Goal: Transaction & Acquisition: Download file/media

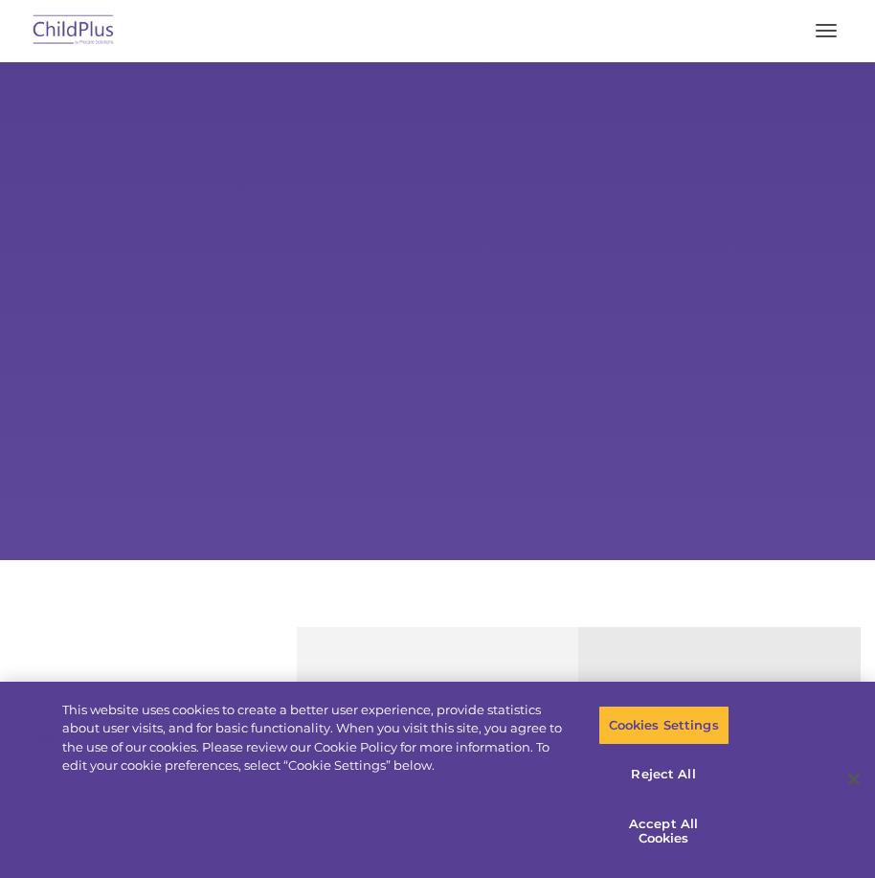
select select "MEDIUM"
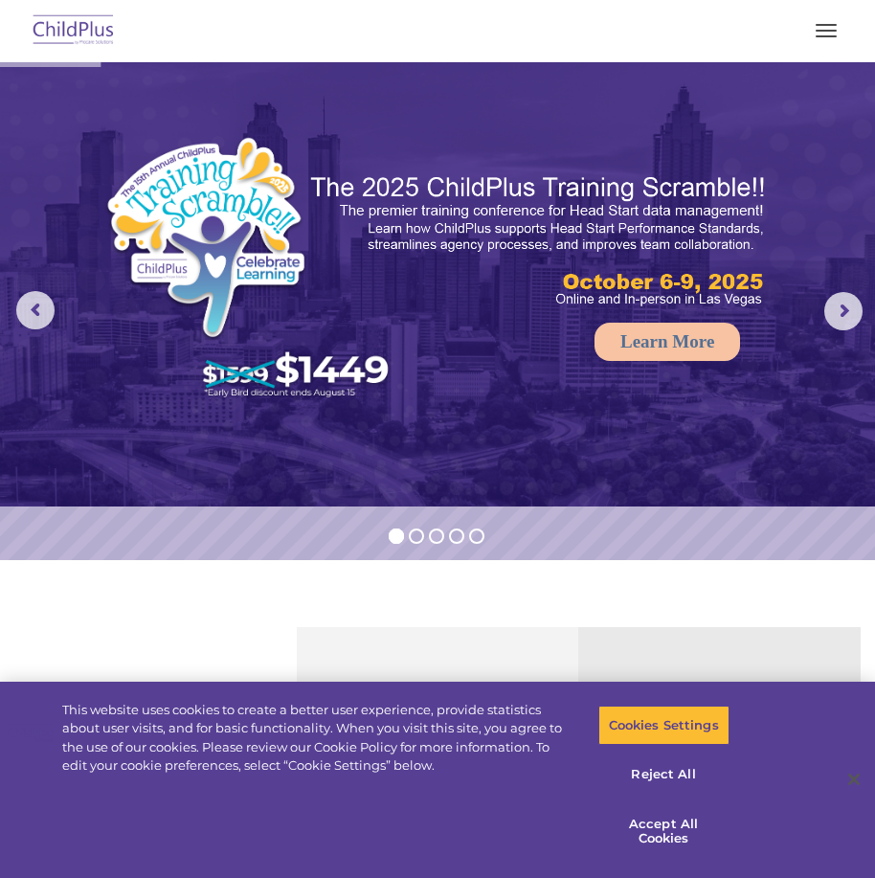
click at [817, 24] on span "button" at bounding box center [825, 25] width 21 height 2
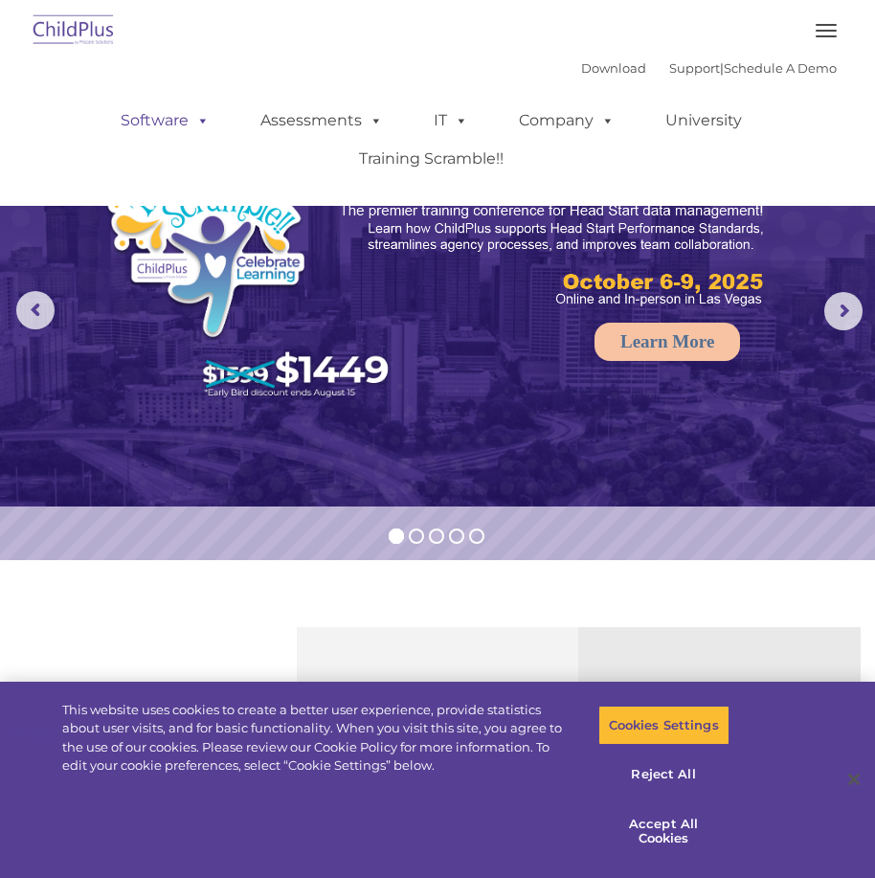
click at [148, 117] on link "Software" at bounding box center [164, 120] width 127 height 38
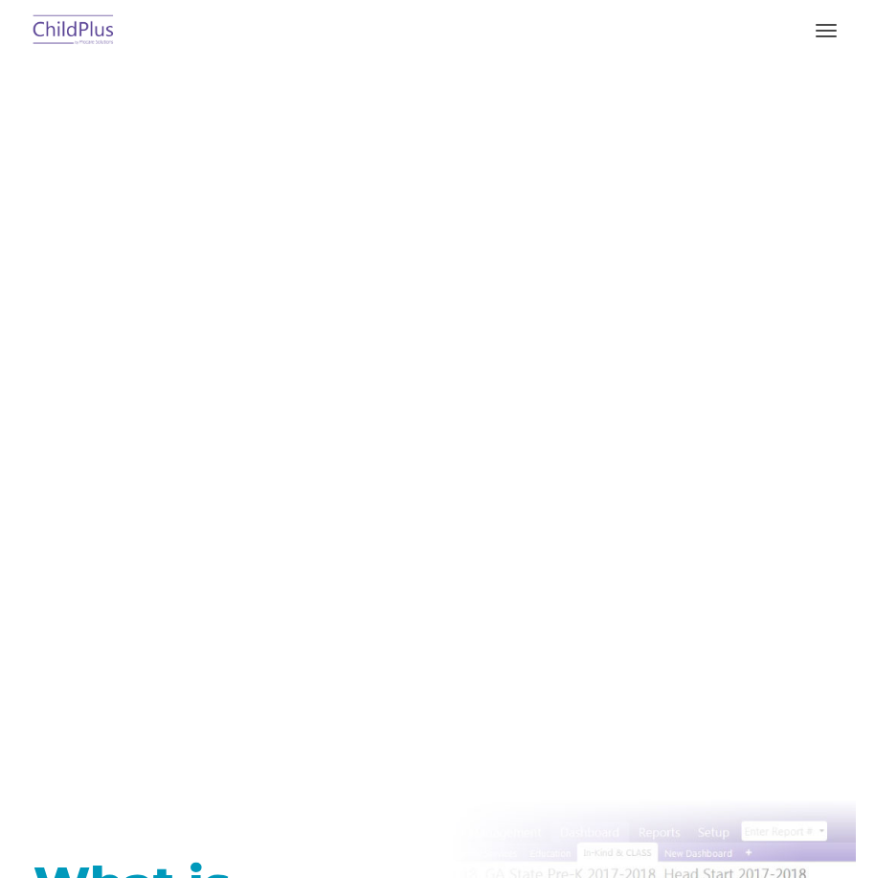
type input ""
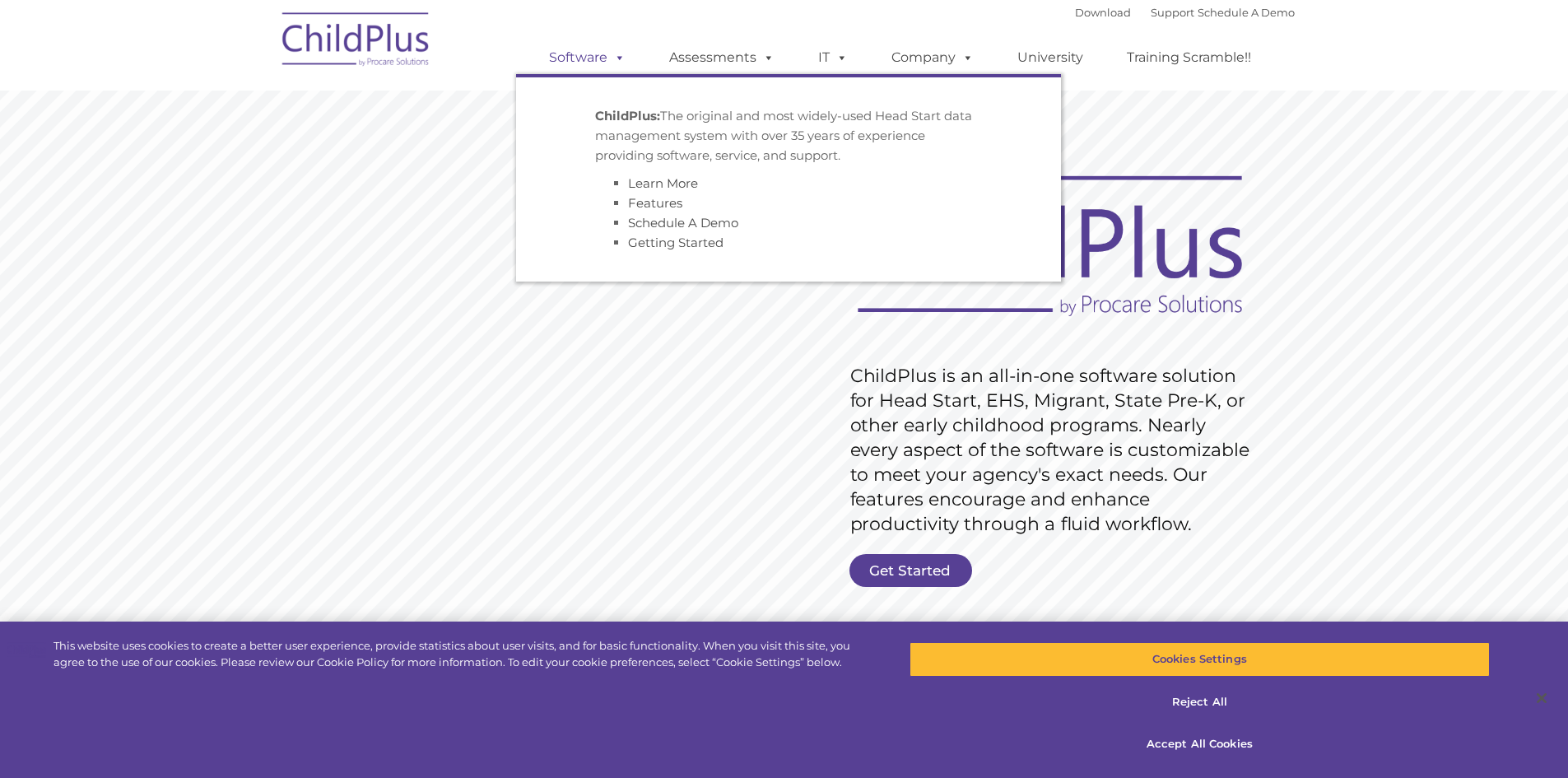
click at [598, 54] on link "Software" at bounding box center [587, 58] width 109 height 33
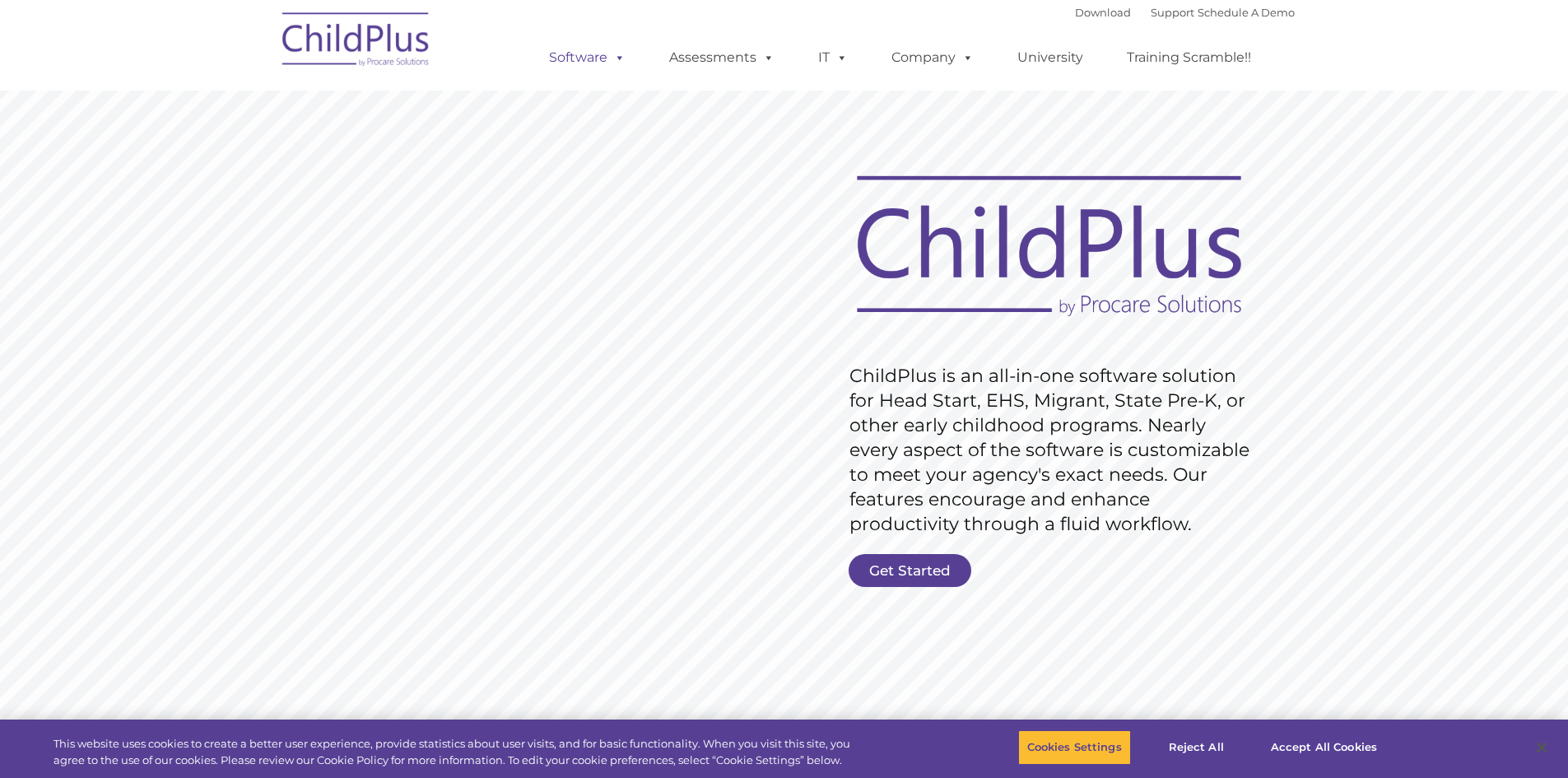
click at [624, 56] on span at bounding box center [616, 57] width 18 height 15
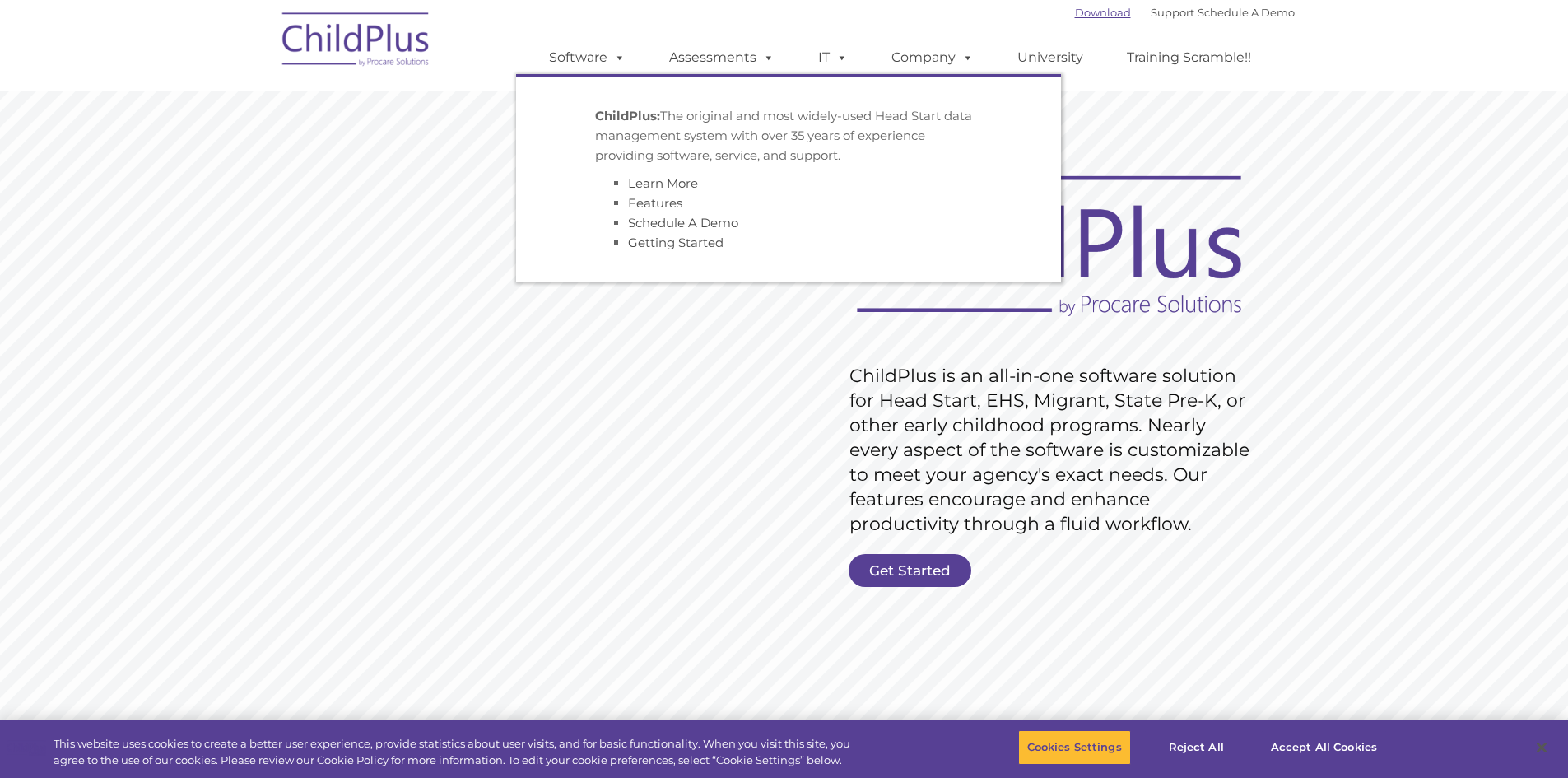
click at [1079, 7] on link "Download" at bounding box center [1103, 12] width 56 height 13
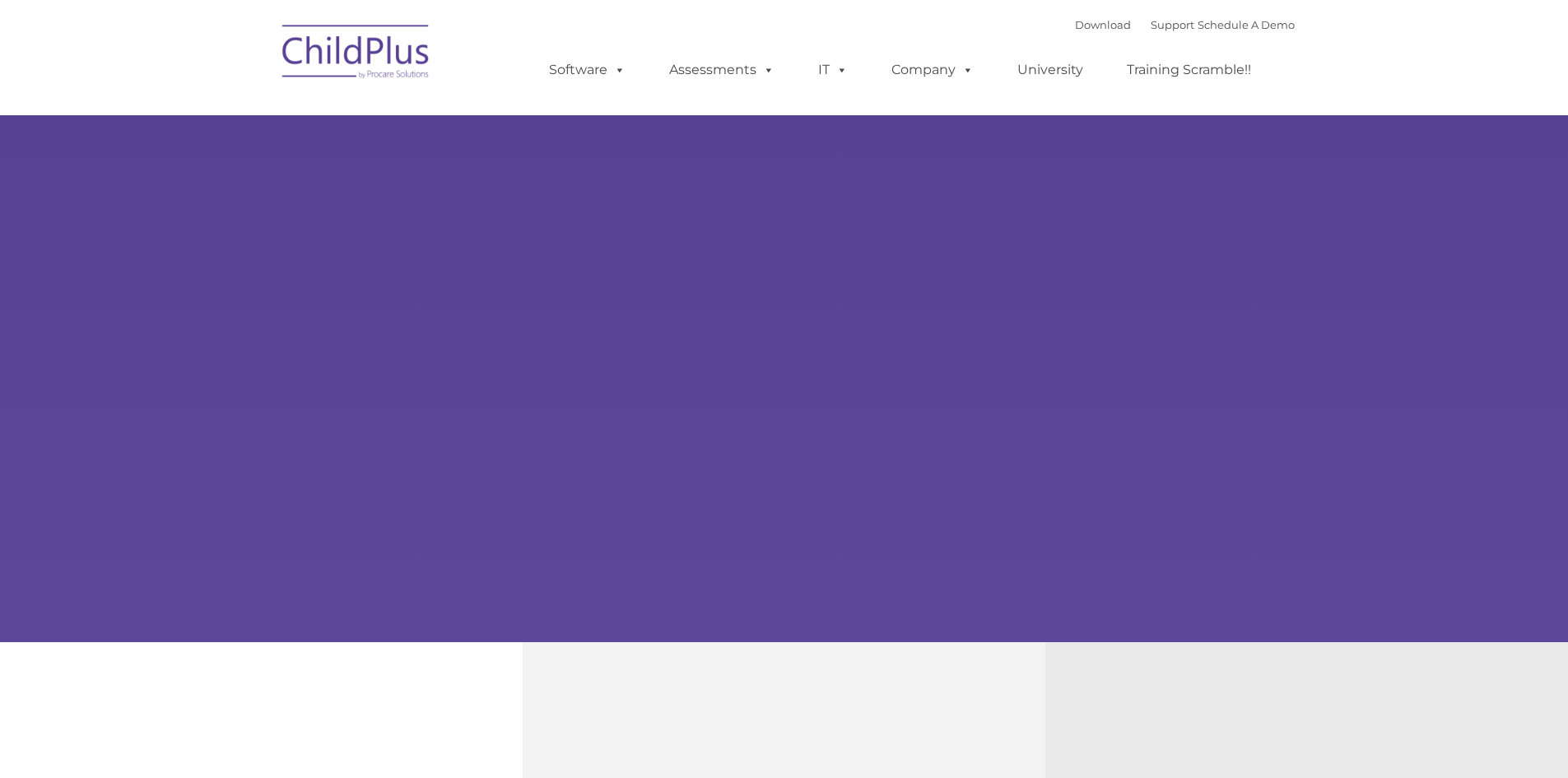
type input ""
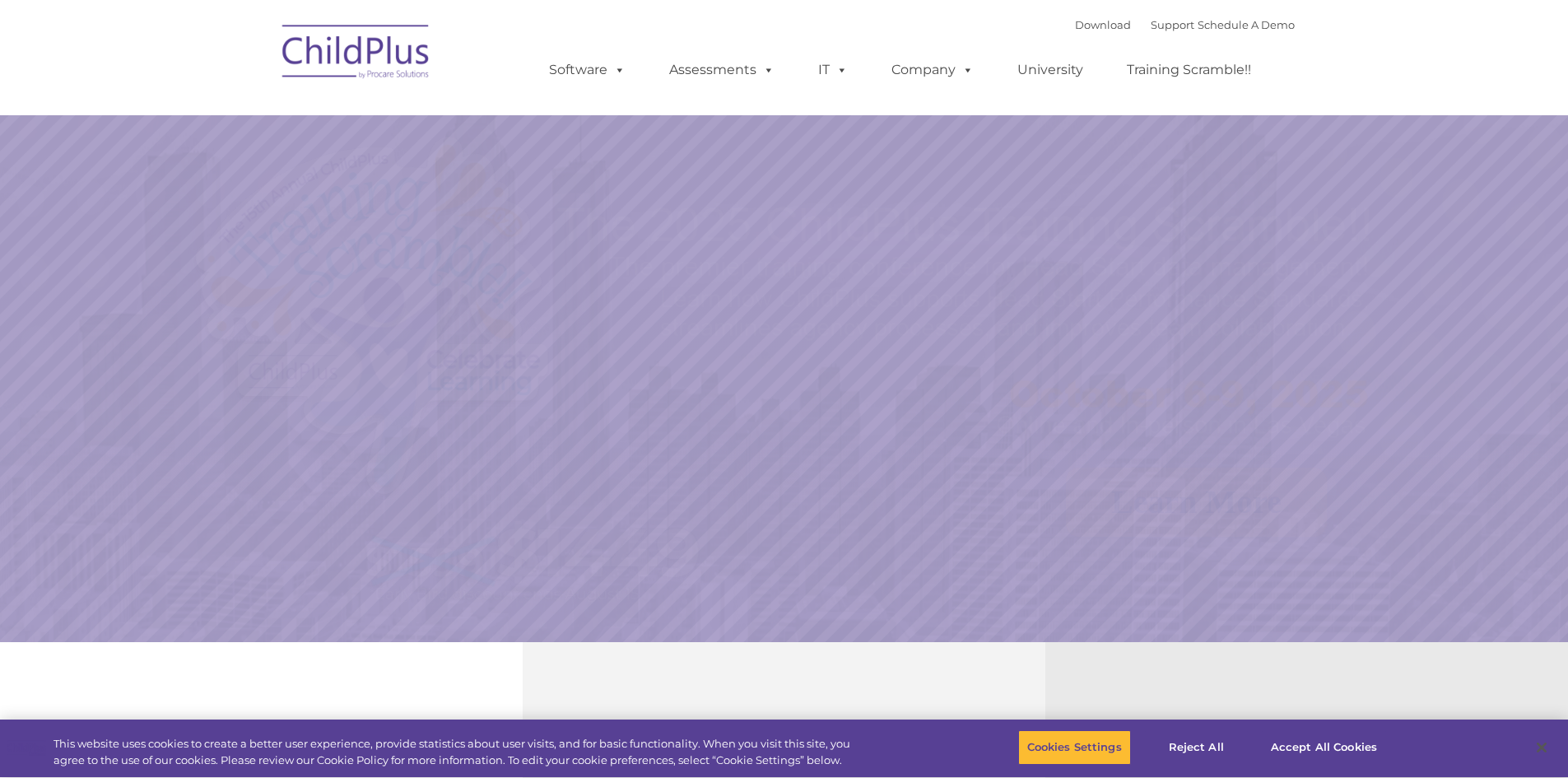
select select "MEDIUM"
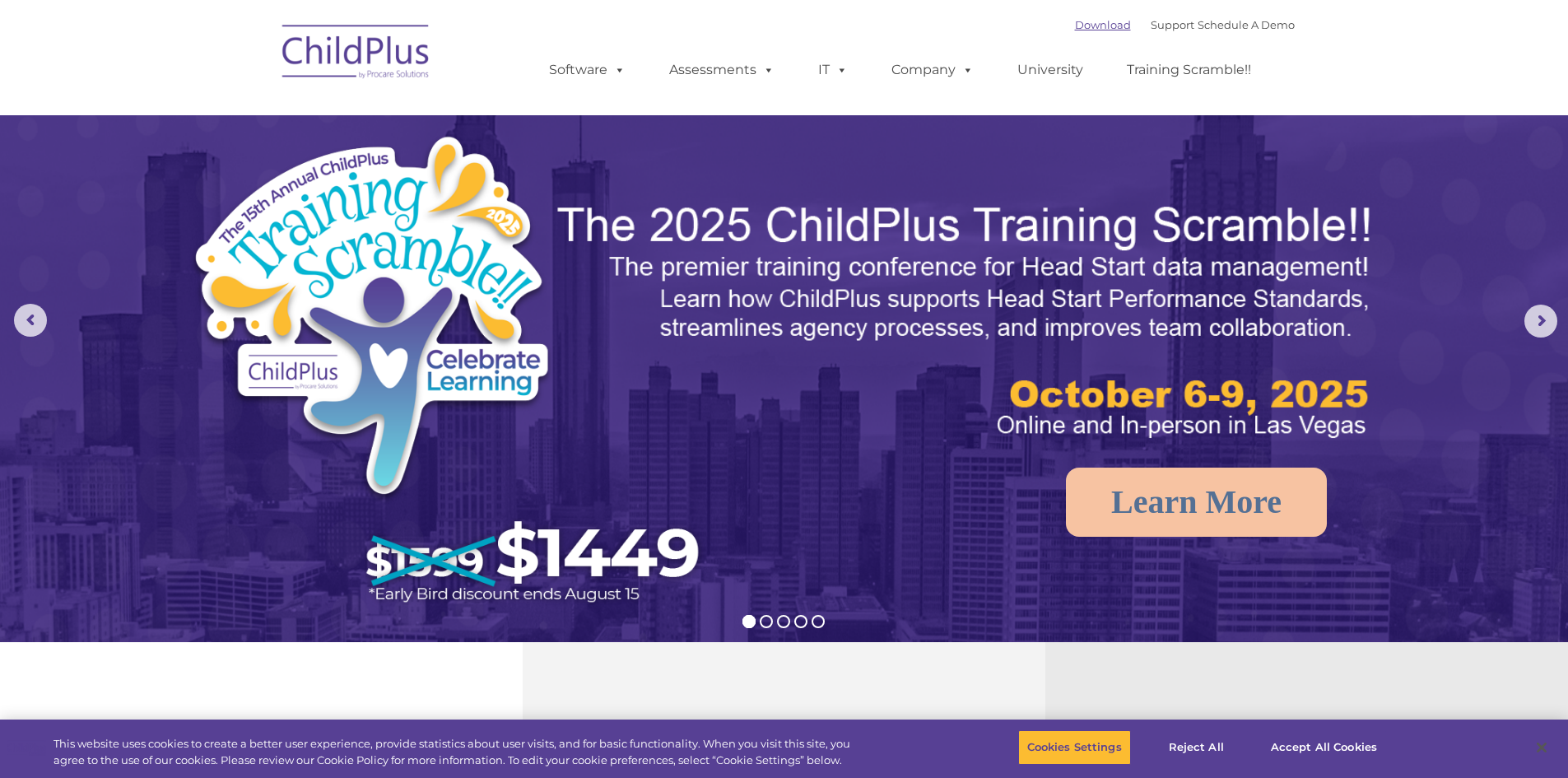
click at [1075, 29] on link "Download" at bounding box center [1103, 24] width 56 height 13
